Goal: Information Seeking & Learning: Check status

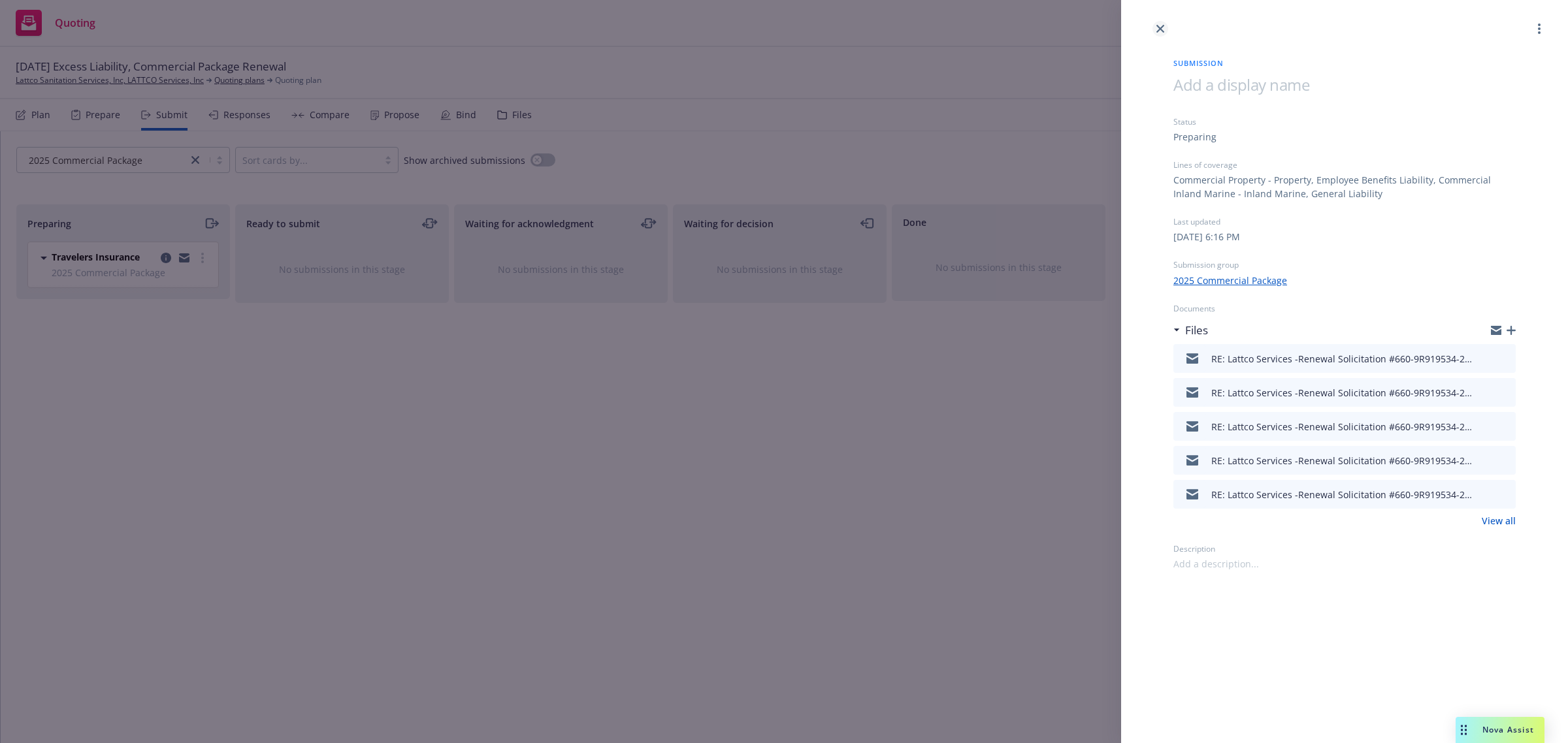
click at [1161, 35] on link "close" at bounding box center [1160, 29] width 16 height 16
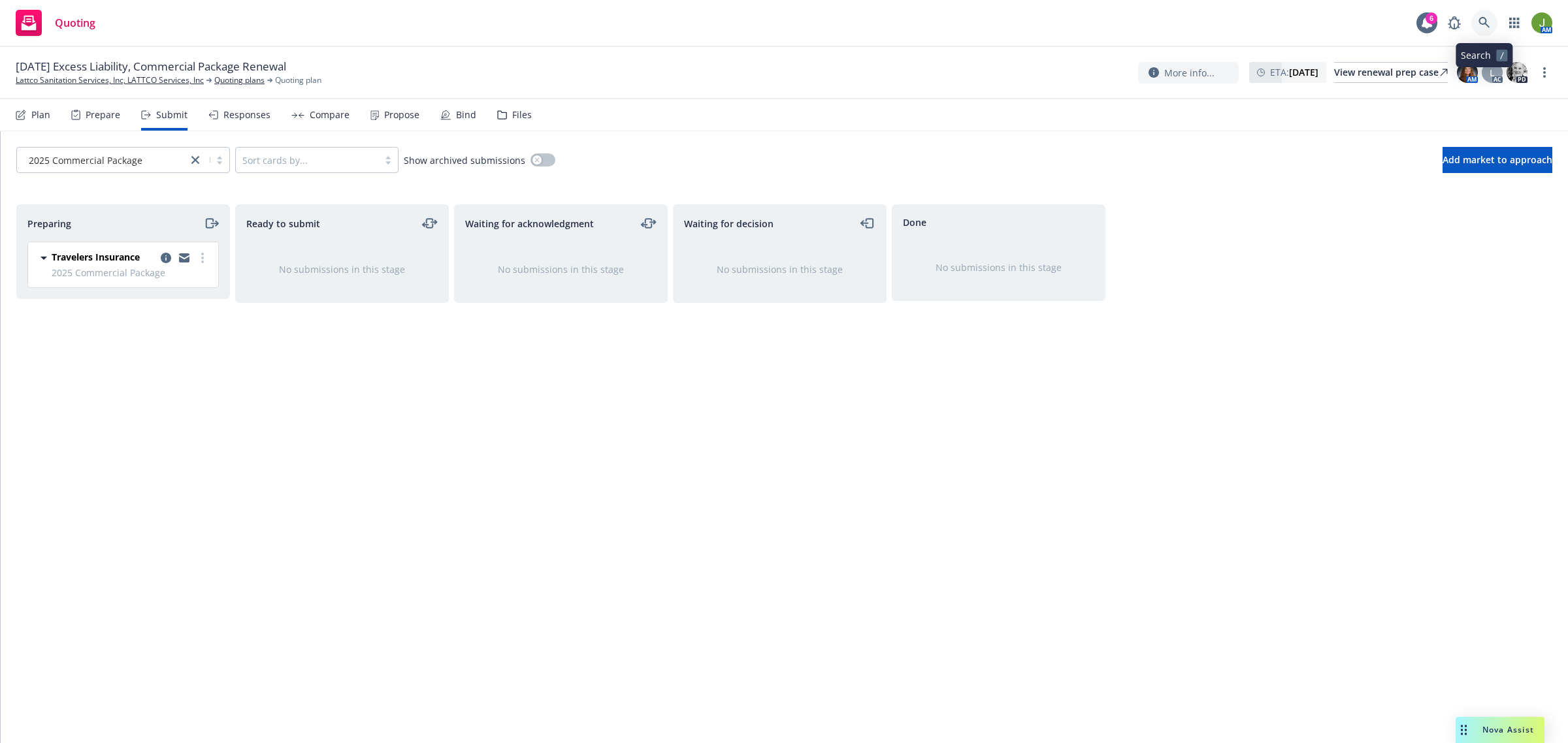
click at [1489, 25] on icon at bounding box center [1484, 23] width 12 height 12
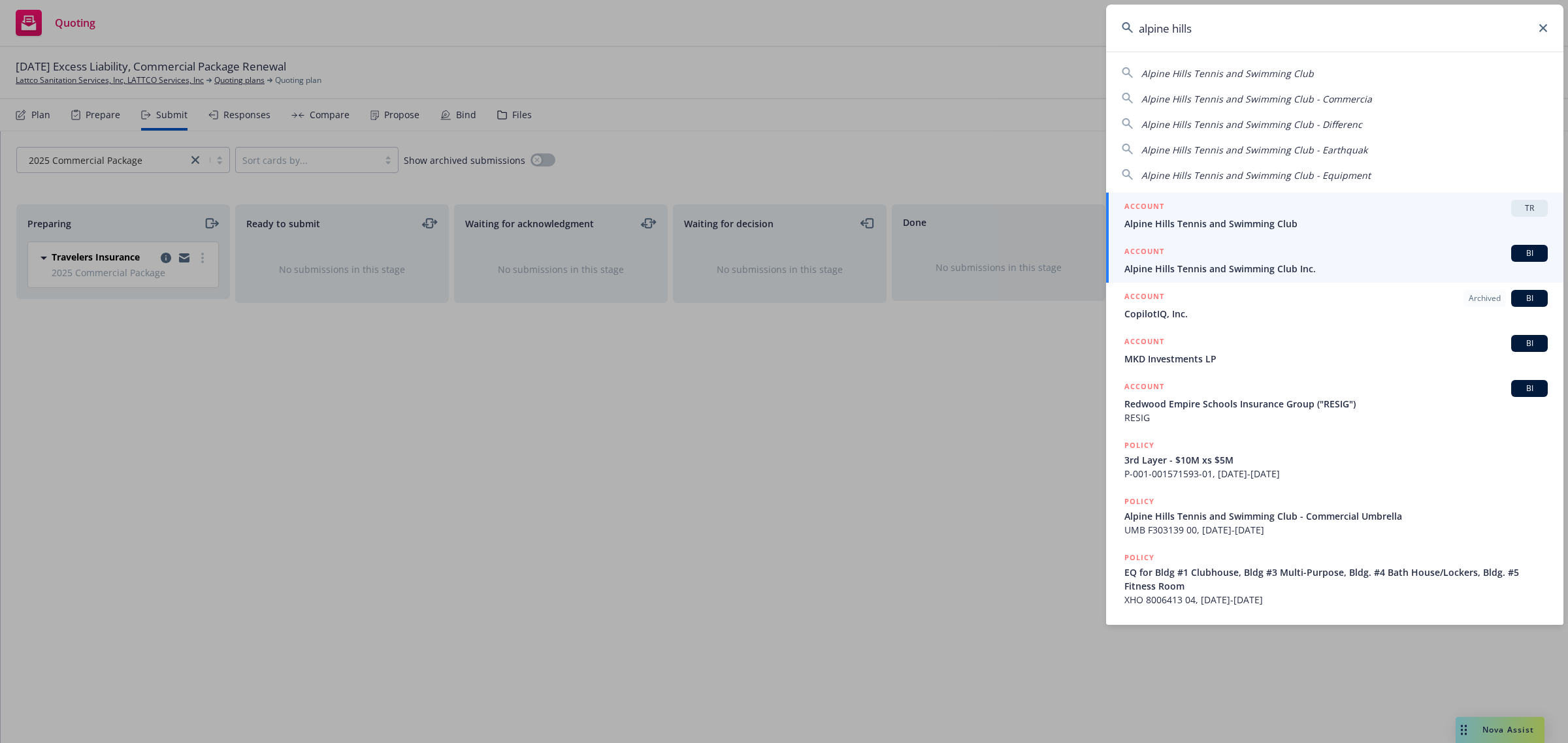
type input "alpine hills"
click at [1183, 276] on link "ACCOUNT BI Alpine Hills Tennis and Swimming Club Inc." at bounding box center [1335, 260] width 458 height 45
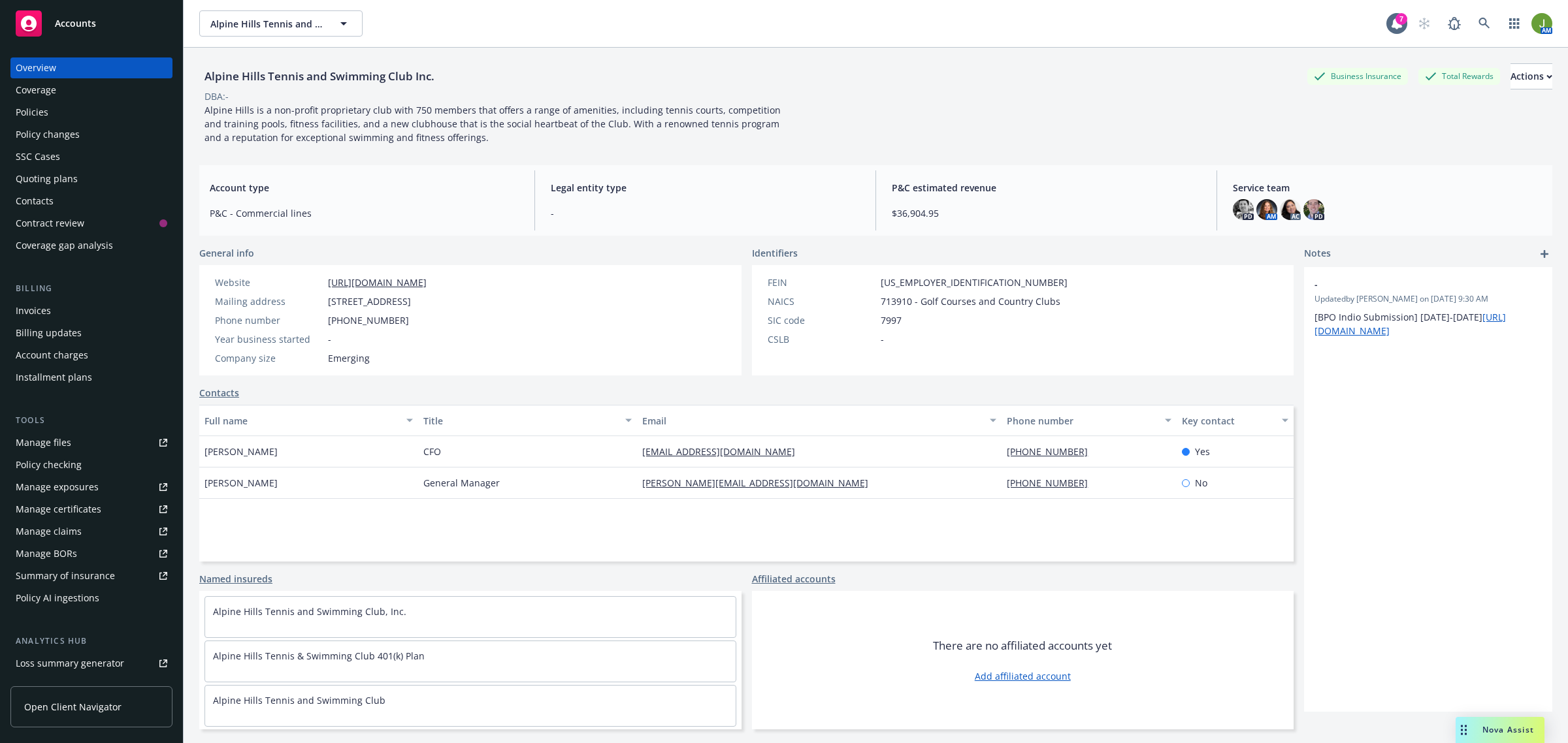
click at [91, 116] on div "Policies" at bounding box center [91, 112] width 151 height 21
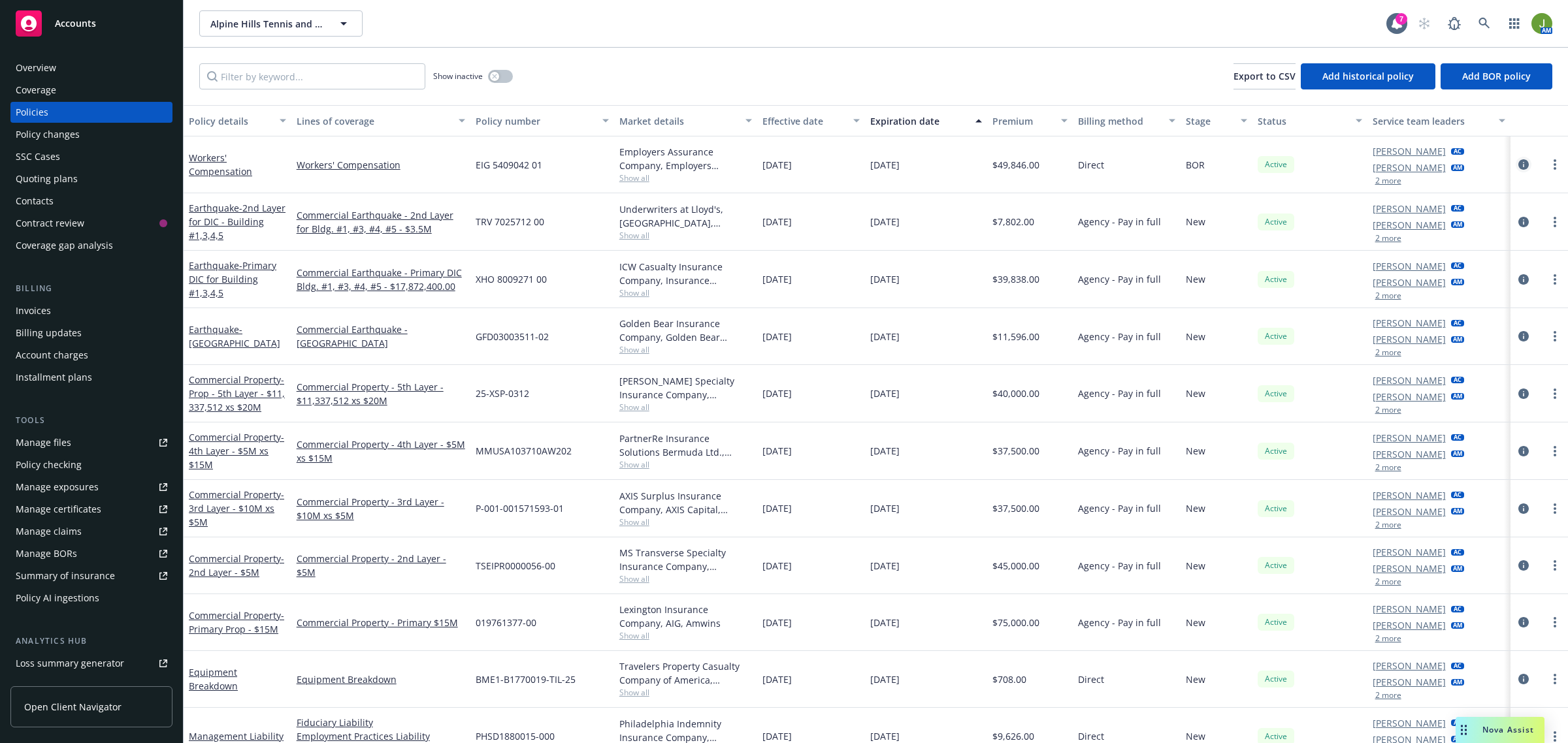
click at [1518, 165] on icon "circleInformation" at bounding box center [1523, 164] width 11 height 11
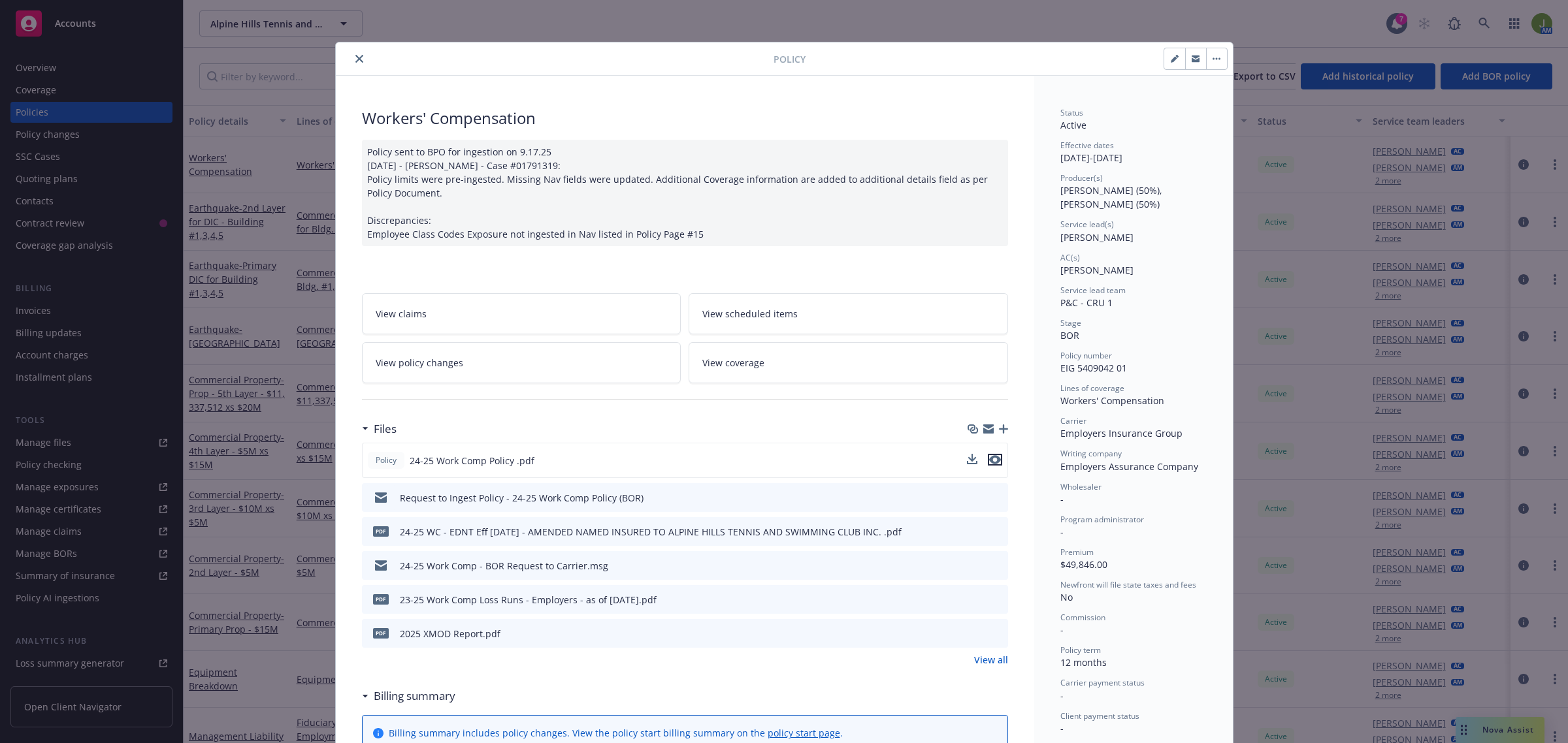
click at [989, 459] on icon "preview file" at bounding box center [995, 460] width 12 height 9
click at [356, 57] on icon "close" at bounding box center [359, 59] width 8 height 8
